Goal: Transaction & Acquisition: Purchase product/service

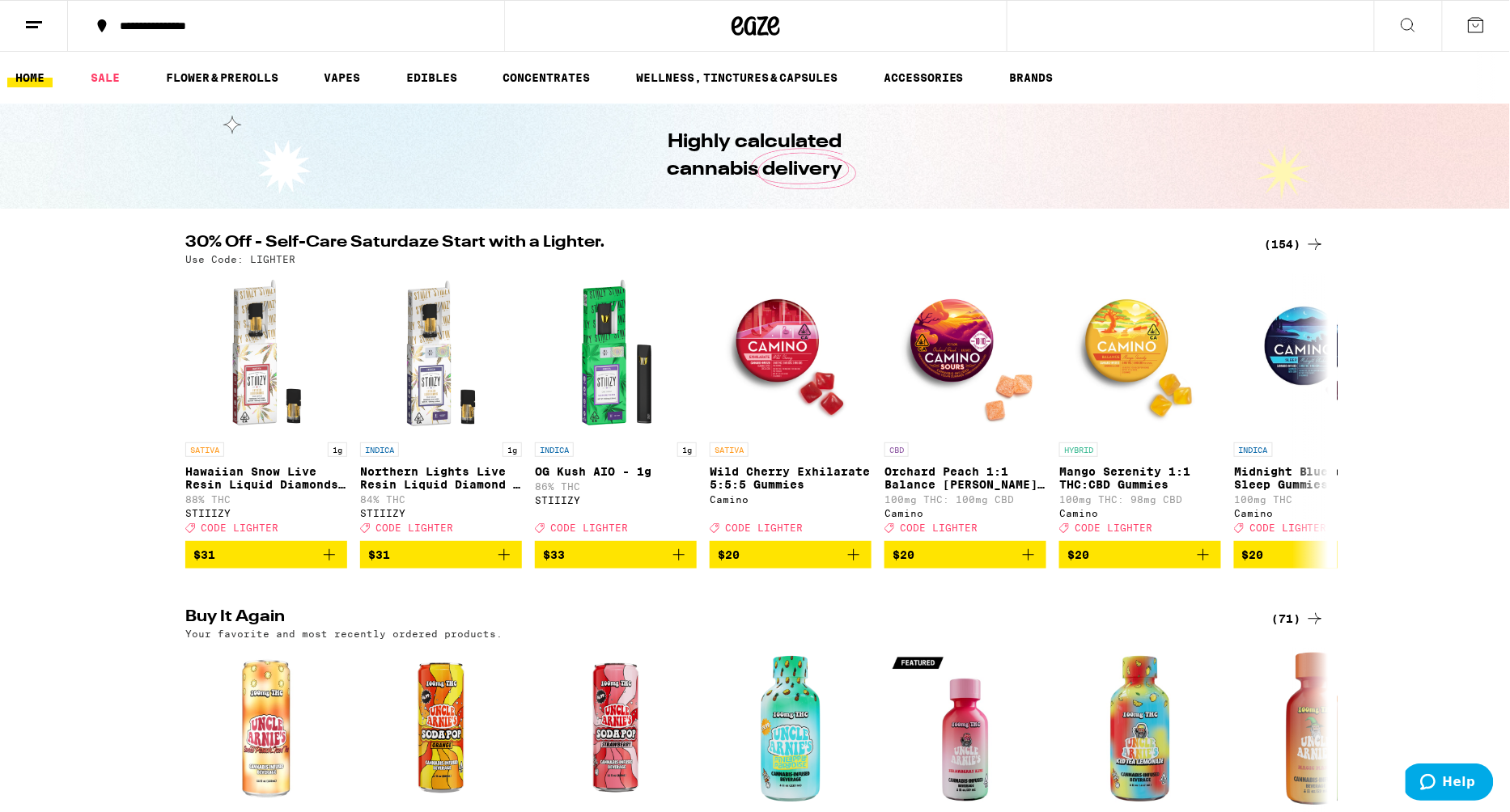
click at [1296, 249] on div "(154)" at bounding box center [1295, 245] width 59 height 20
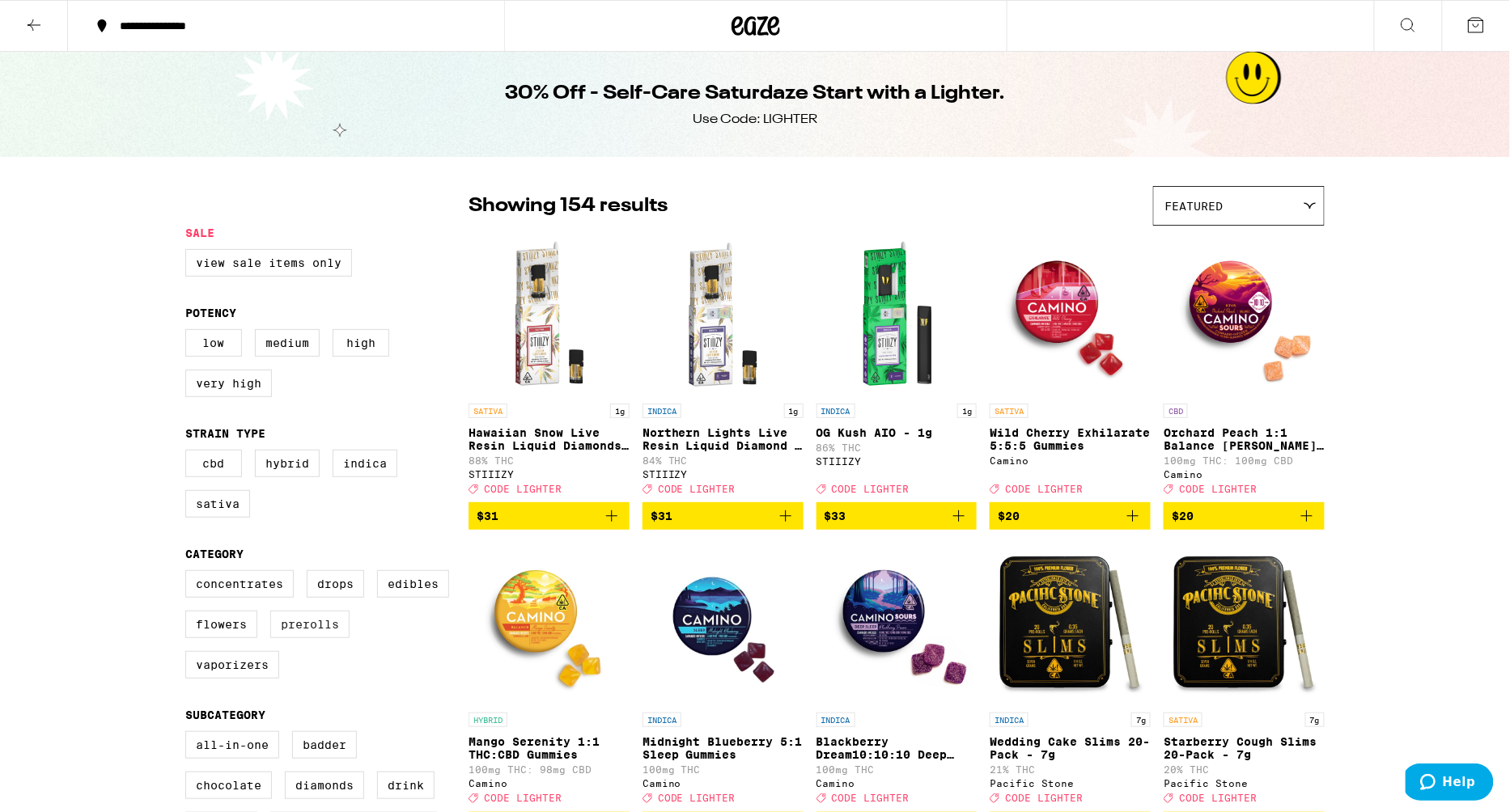
click at [290, 638] on label "Prerolls" at bounding box center [310, 624] width 79 height 28
click at [189, 573] on input "Prerolls" at bounding box center [188, 573] width 1 height 1
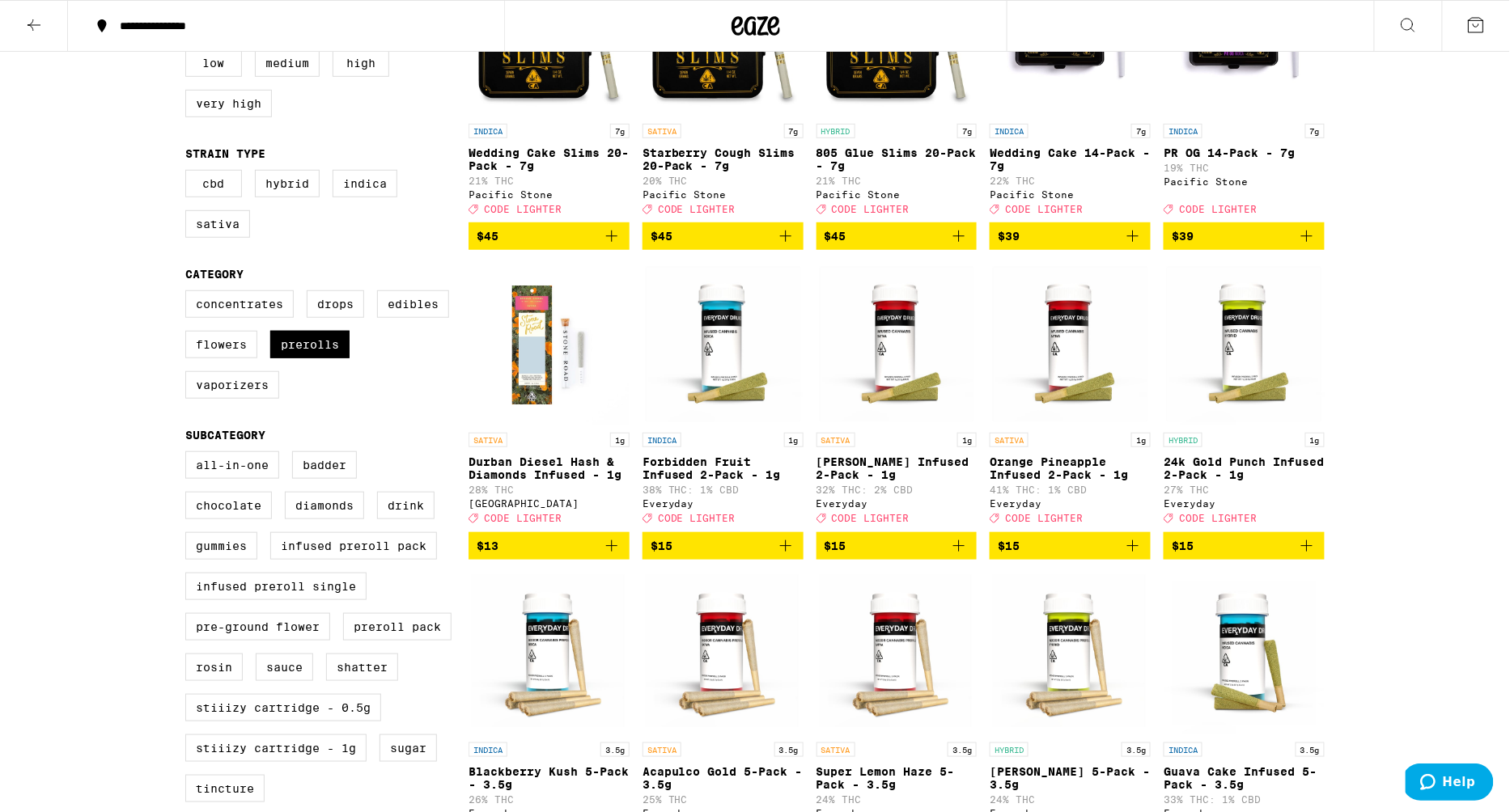
scroll to position [259, 0]
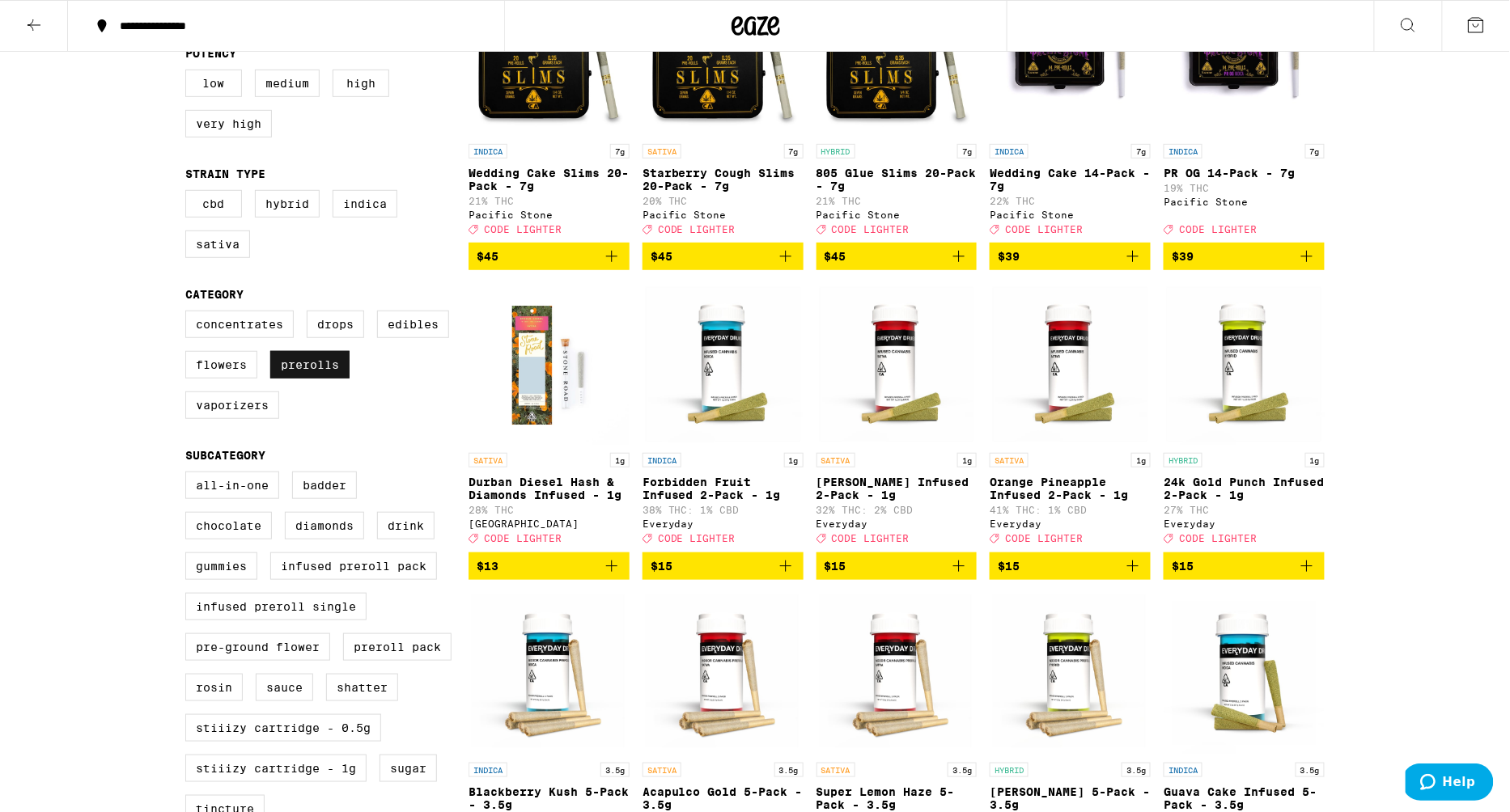
click at [331, 379] on label "Prerolls" at bounding box center [310, 365] width 79 height 28
click at [189, 314] on input "Prerolls" at bounding box center [188, 313] width 1 height 1
checkbox input "false"
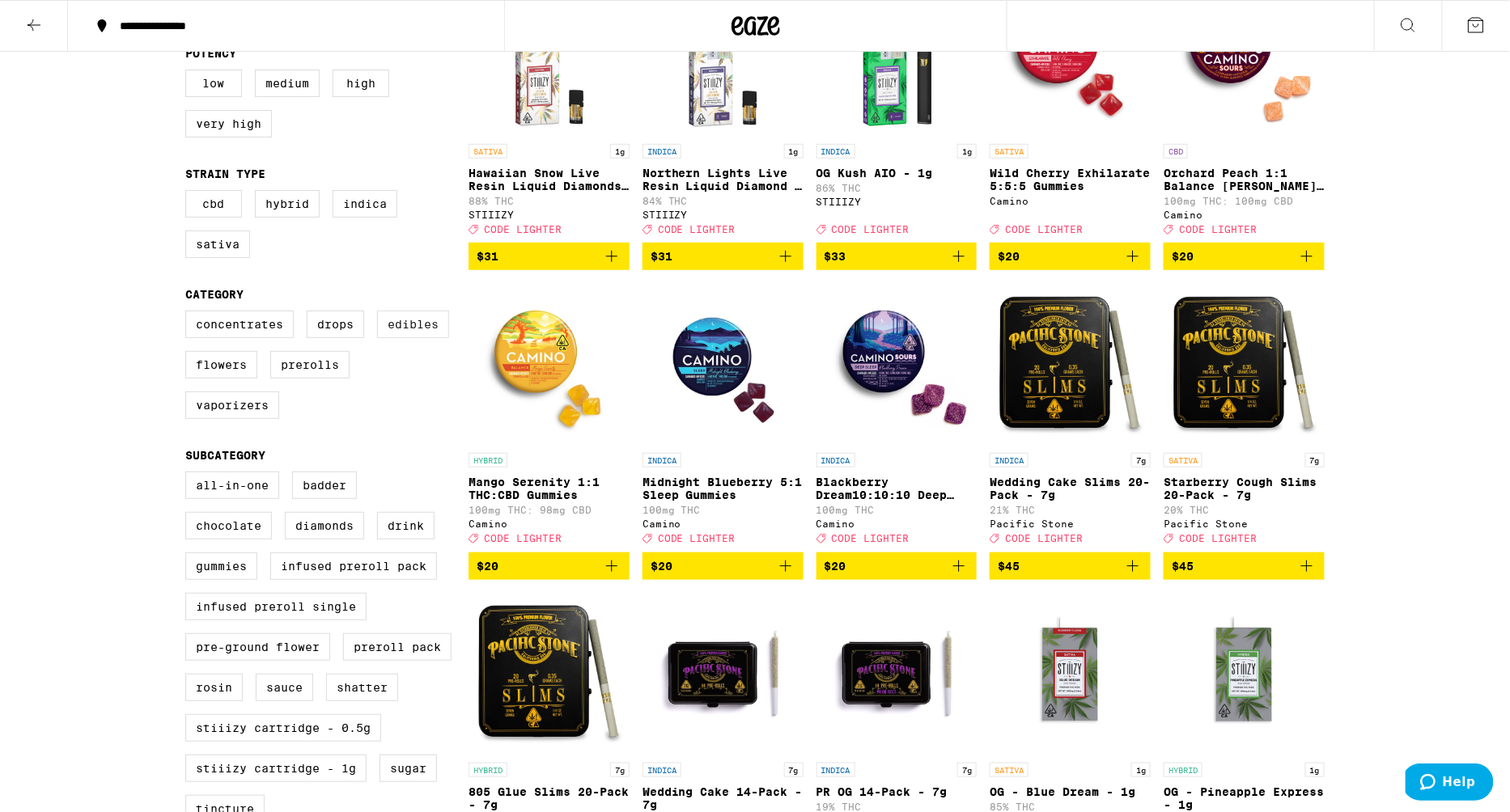
click at [411, 337] on label "Edibles" at bounding box center [413, 324] width 72 height 28
click at [189, 314] on input "Edibles" at bounding box center [188, 313] width 1 height 1
checkbox input "true"
